Goal: Task Accomplishment & Management: Complete application form

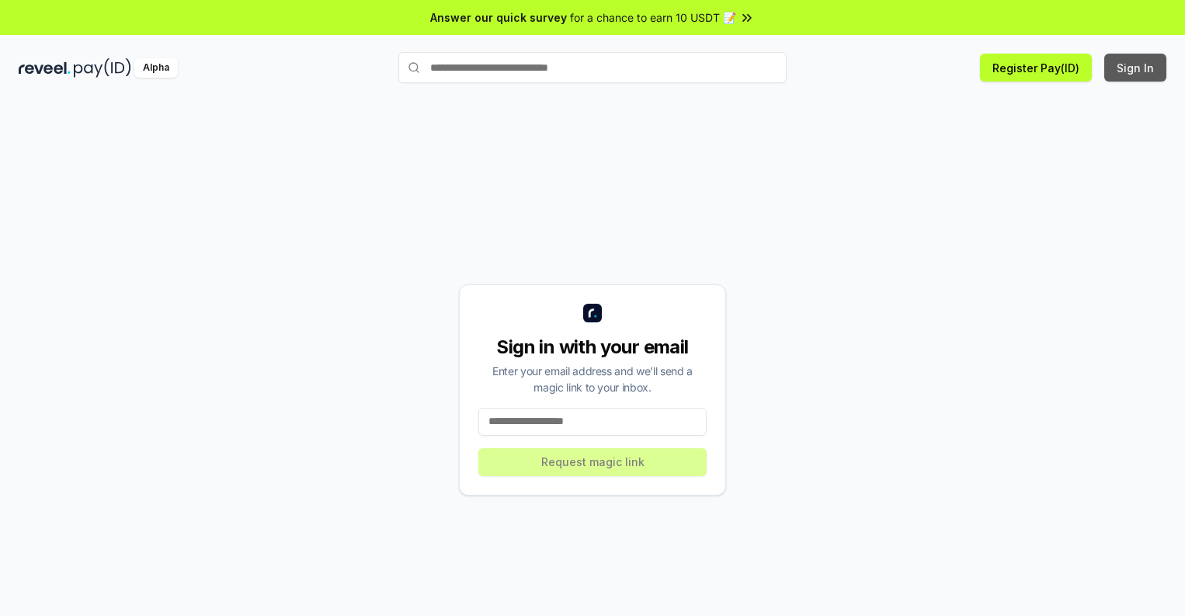
click at [1136, 68] on button "Sign In" at bounding box center [1135, 68] width 62 height 28
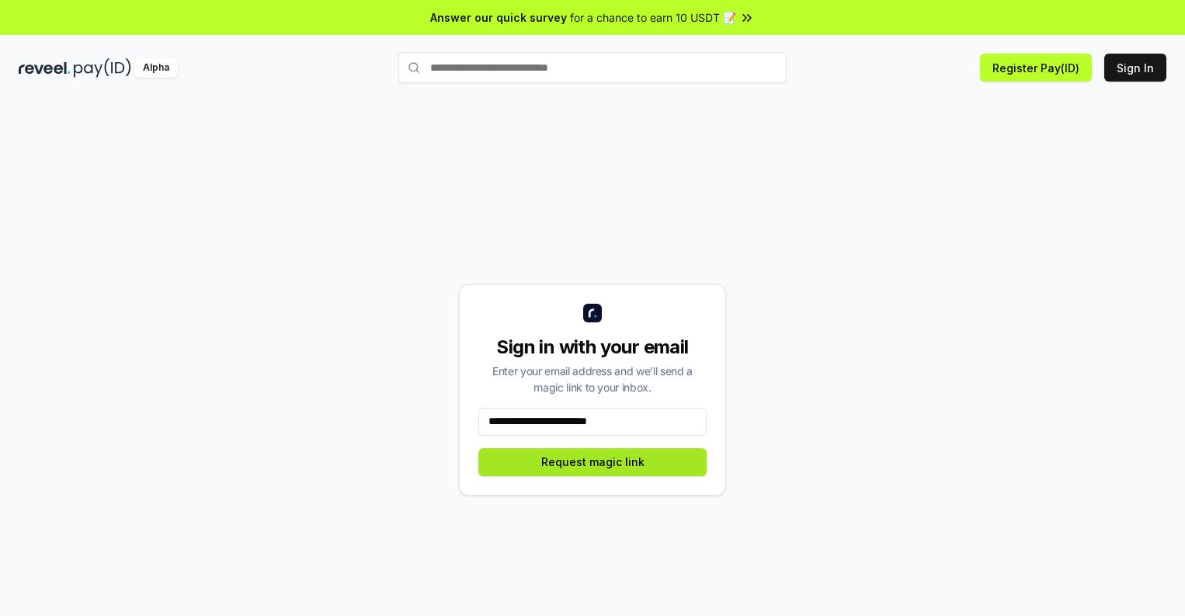
type input "**********"
click at [592, 461] on button "Request magic link" at bounding box center [592, 462] width 228 height 28
